Goal: Task Accomplishment & Management: Manage account settings

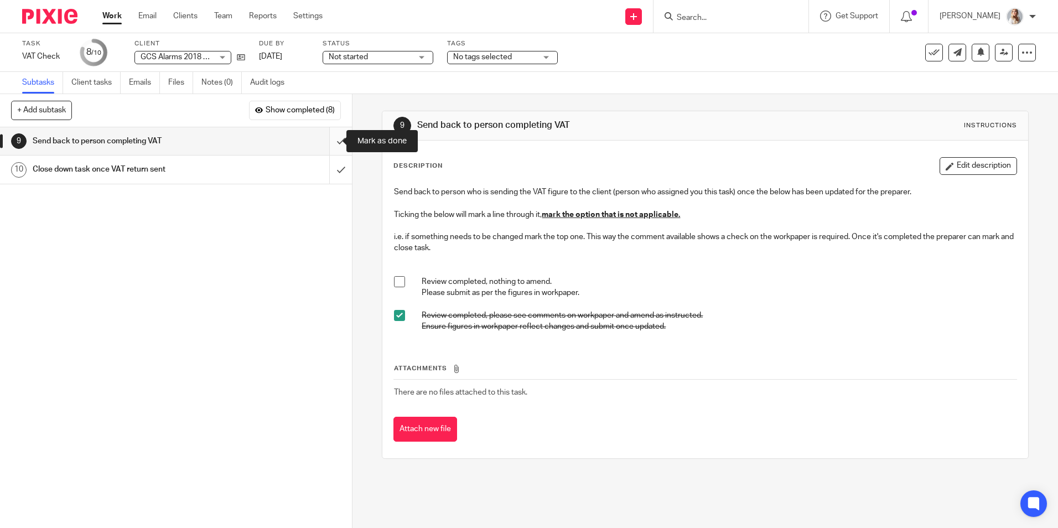
click at [333, 137] on input "submit" at bounding box center [176, 141] width 352 height 28
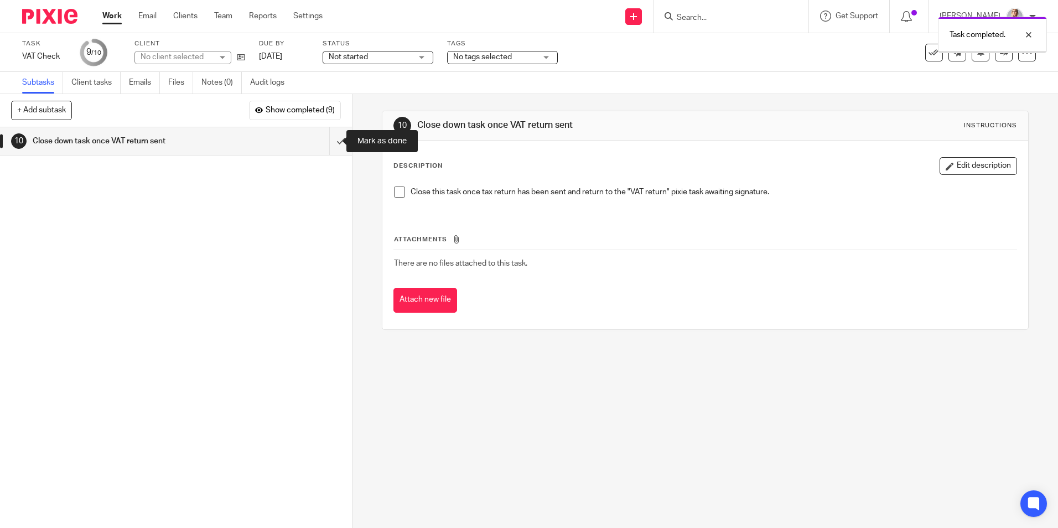
click at [327, 143] on input "submit" at bounding box center [176, 141] width 352 height 28
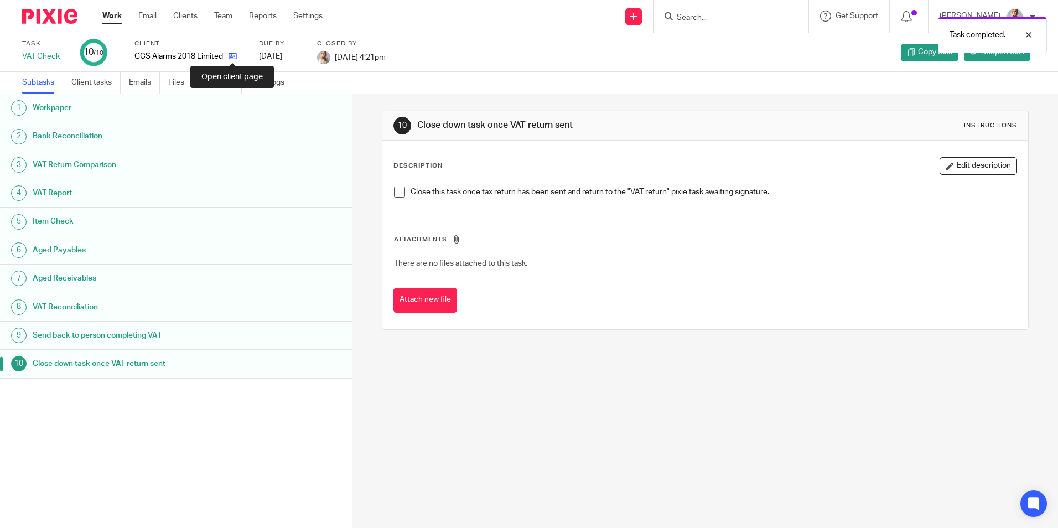
click at [231, 56] on icon at bounding box center [233, 56] width 8 height 8
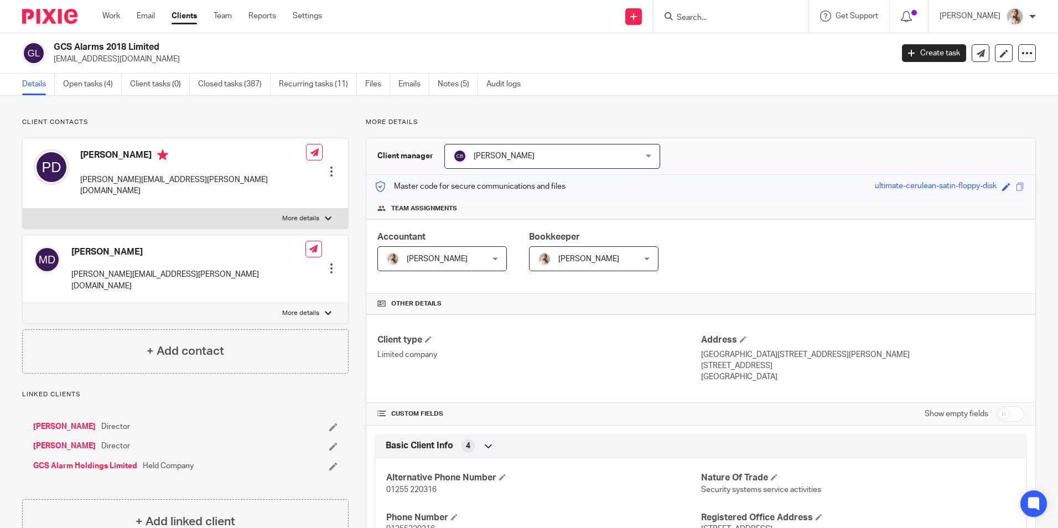
click at [101, 71] on div "GCS Alarms 2018 Limited accounts@gcsalarms.co.uk Create task Update from Compan…" at bounding box center [529, 53] width 1058 height 40
click at [98, 84] on link "Open tasks (4)" at bounding box center [92, 85] width 59 height 22
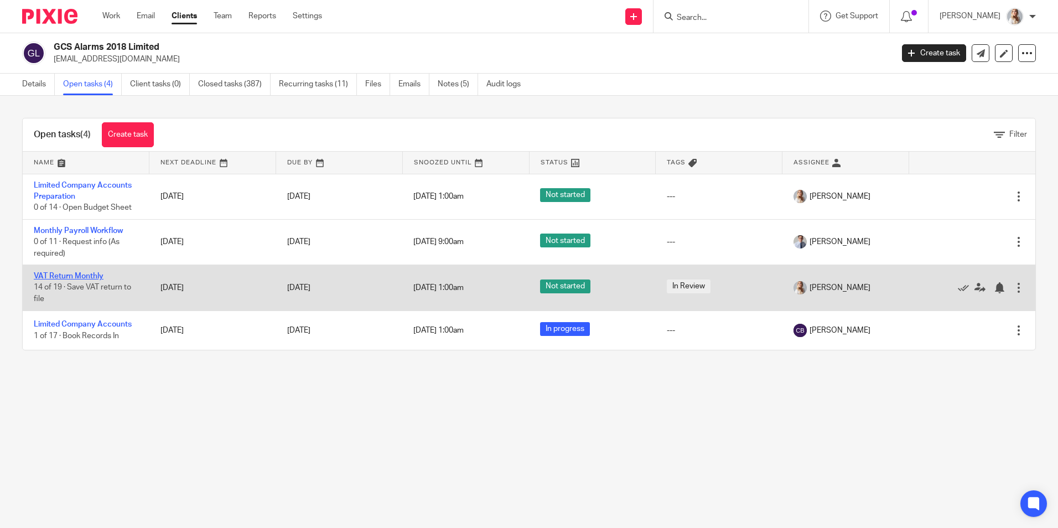
click at [61, 276] on link "VAT Return Monthly" at bounding box center [69, 276] width 70 height 8
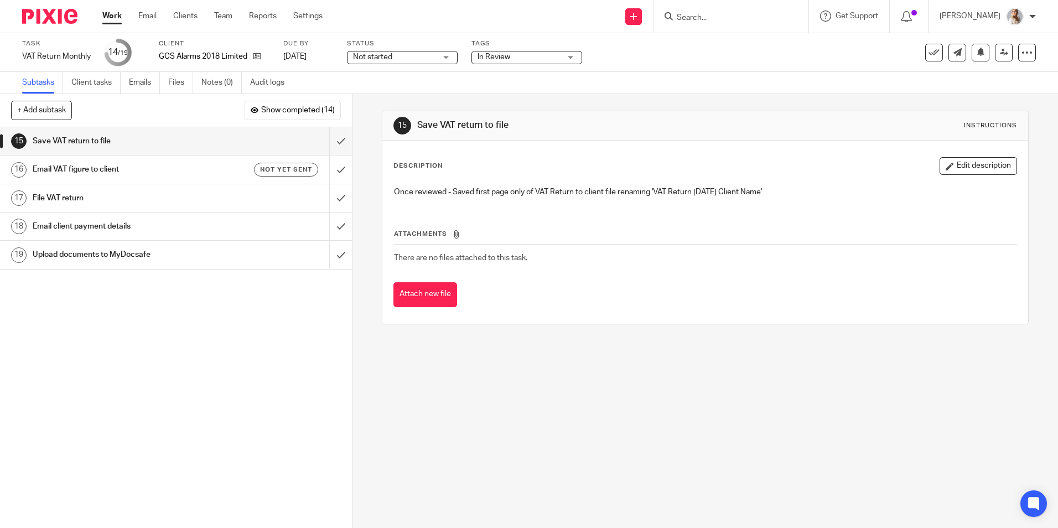
click at [929, 56] on icon at bounding box center [934, 52] width 11 height 11
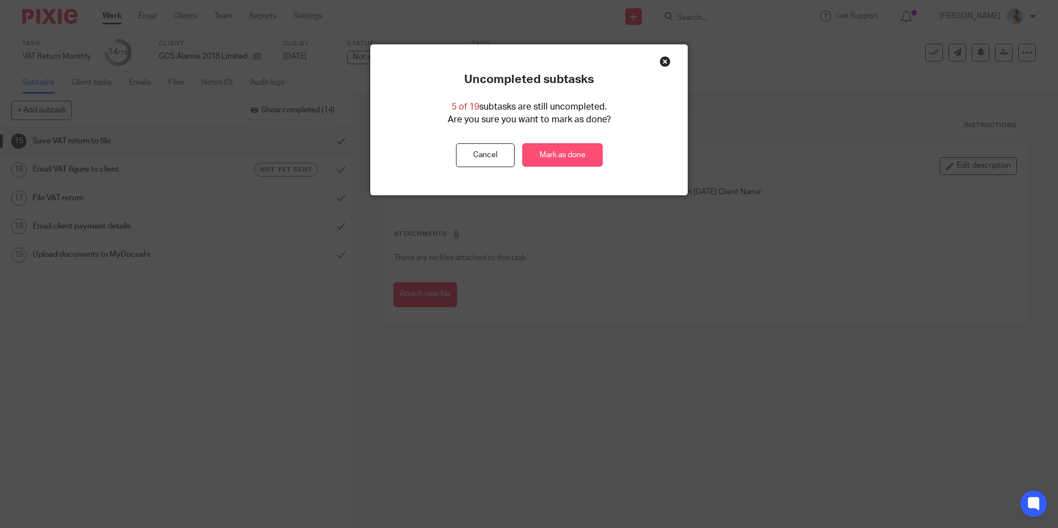
click at [558, 154] on link "Mark as done" at bounding box center [563, 155] width 80 height 24
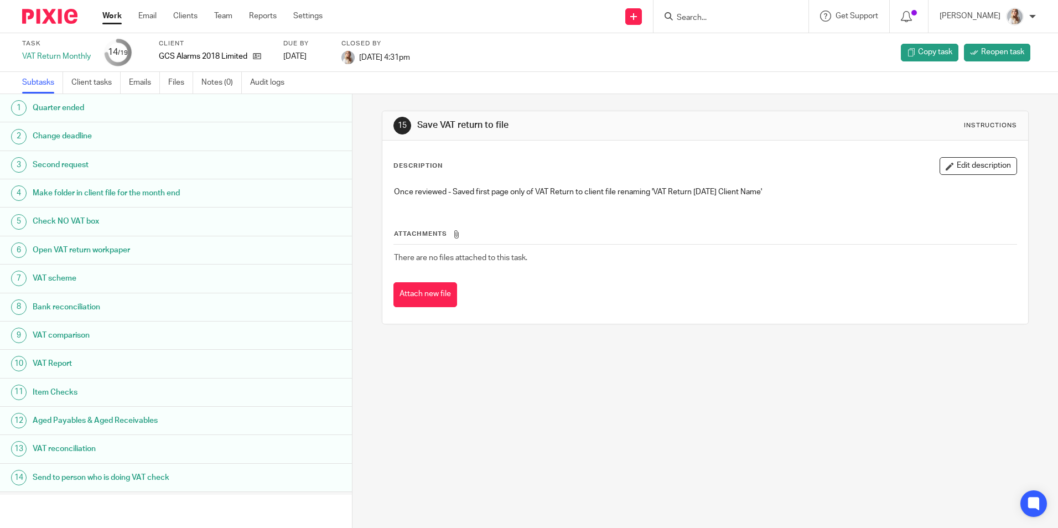
click at [105, 17] on link "Work" at bounding box center [111, 16] width 19 height 11
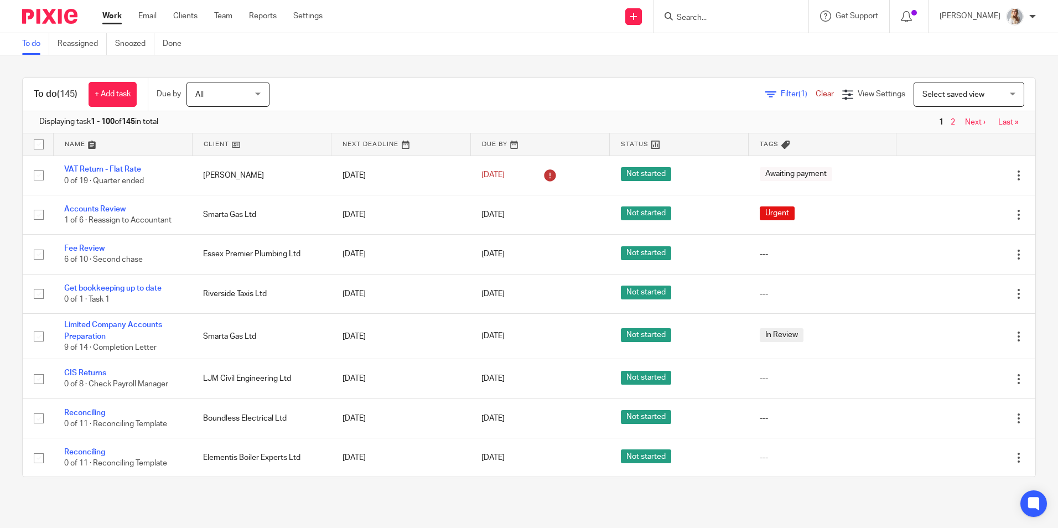
click at [740, 11] on form at bounding box center [735, 16] width 118 height 14
click at [728, 9] on form at bounding box center [735, 16] width 118 height 14
click at [727, 15] on input "Search" at bounding box center [726, 18] width 100 height 10
type input "p"
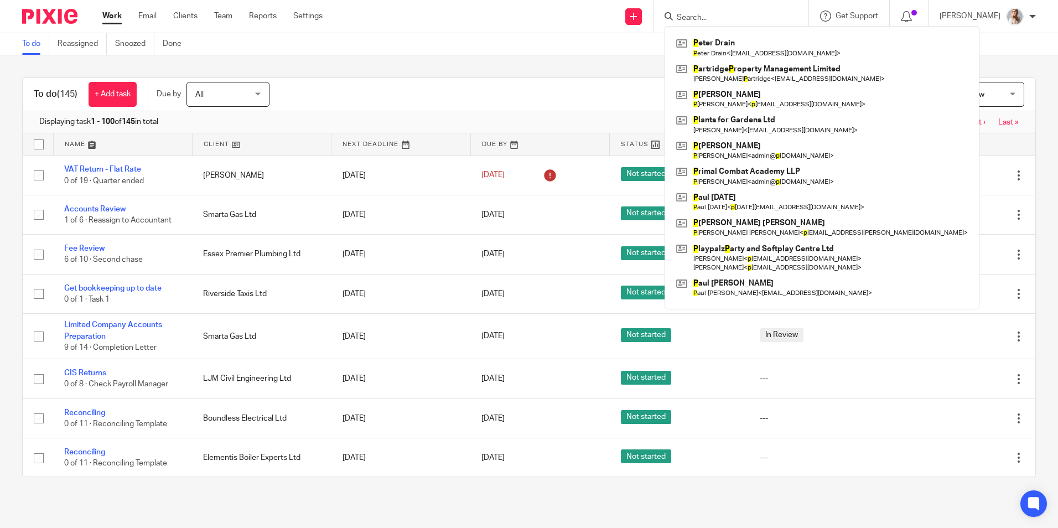
type input "a"
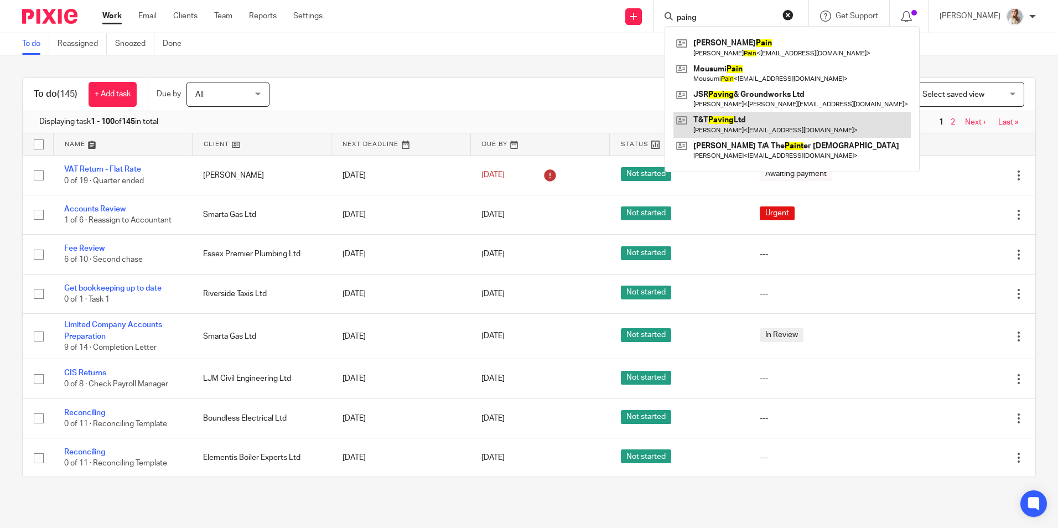
type input "paing"
click at [780, 120] on link at bounding box center [792, 124] width 237 height 25
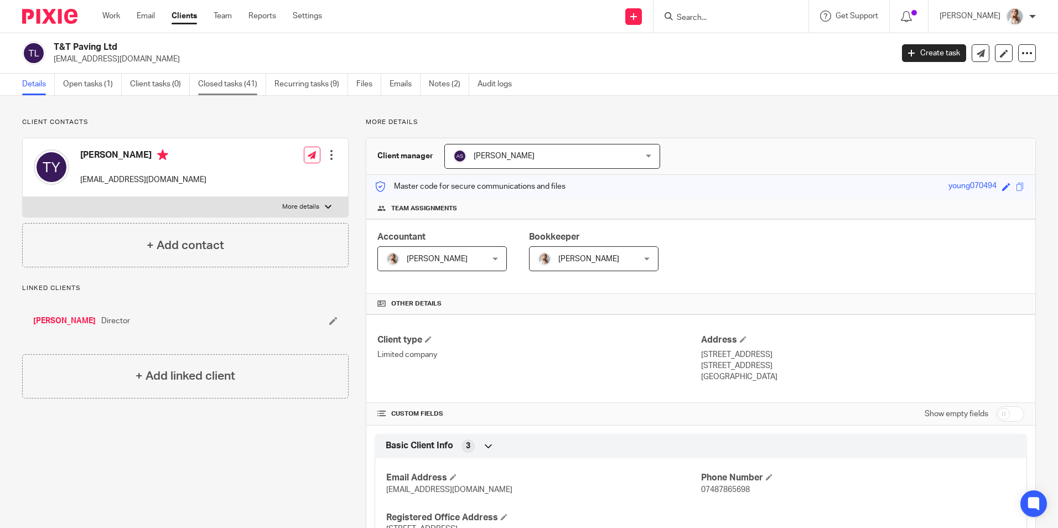
click at [240, 89] on link "Closed tasks (41)" at bounding box center [232, 85] width 68 height 22
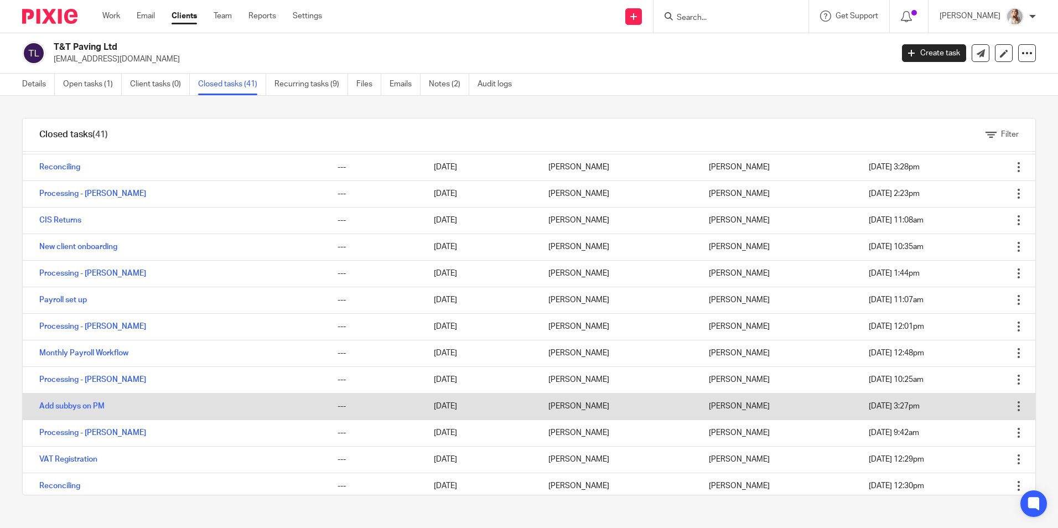
scroll to position [602, 0]
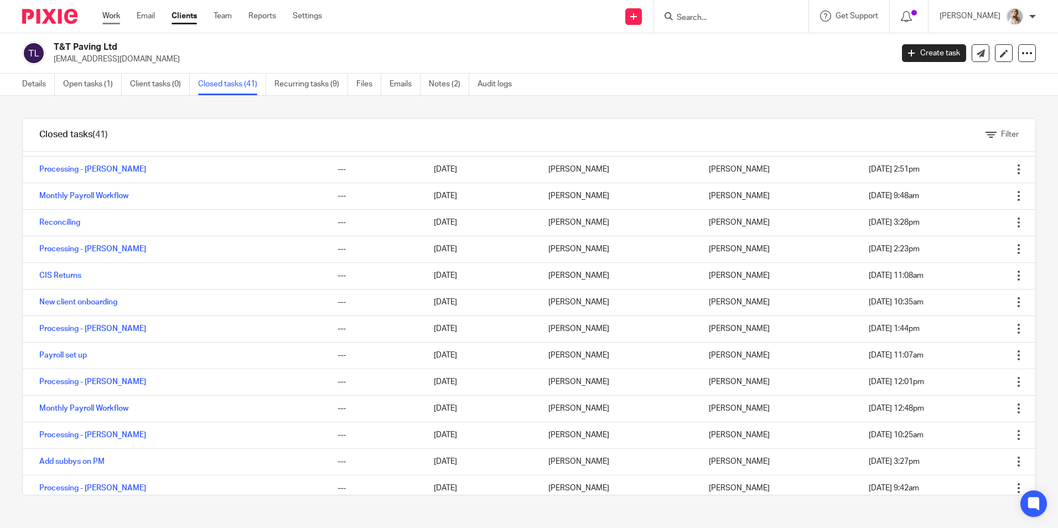
click at [107, 19] on link "Work" at bounding box center [111, 16] width 18 height 11
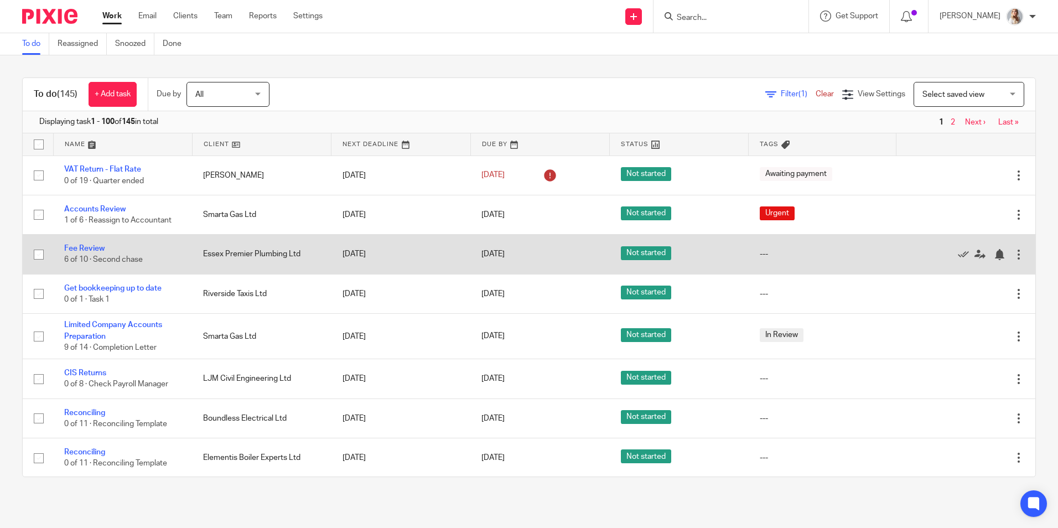
scroll to position [55, 0]
